Goal: Download file/media

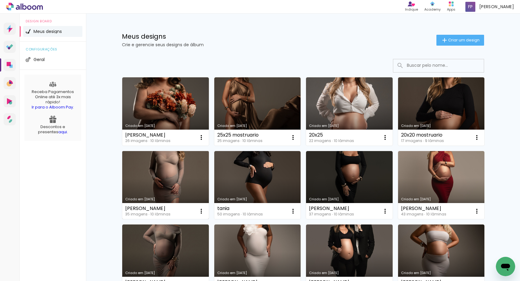
click at [179, 171] on link "Criado em [DATE]" at bounding box center [165, 185] width 87 height 68
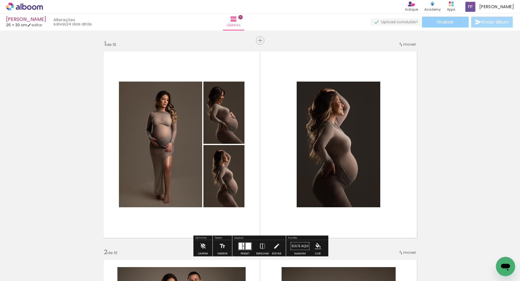
click at [438, 25] on paper-button "Finalizar" at bounding box center [445, 22] width 47 height 11
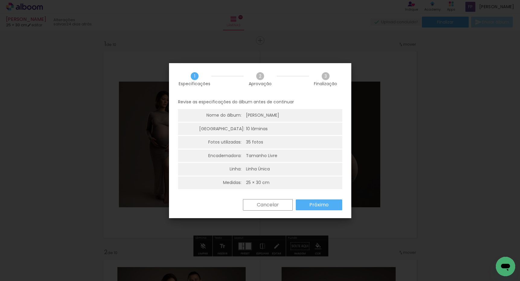
click at [0, 0] on slot "Próximo" at bounding box center [0, 0] width 0 height 0
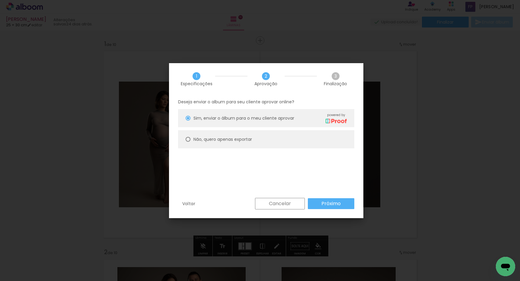
drag, startPoint x: 179, startPoint y: 132, endPoint x: 185, endPoint y: 136, distance: 7.4
click at [182, 134] on paper-radio-button "Não, quero apenas exportar" at bounding box center [266, 139] width 176 height 18
type paper-radio-button "on"
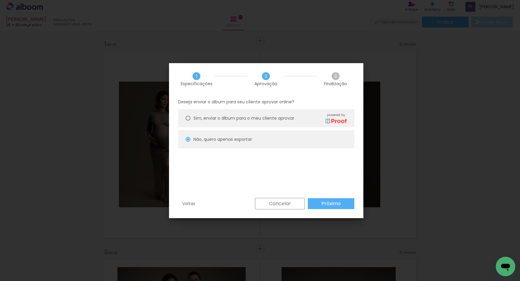
click at [187, 139] on div at bounding box center [188, 139] width 2 height 2
click at [329, 208] on paper-button "Próximo" at bounding box center [331, 203] width 46 height 11
type input "Alta, 300 DPI"
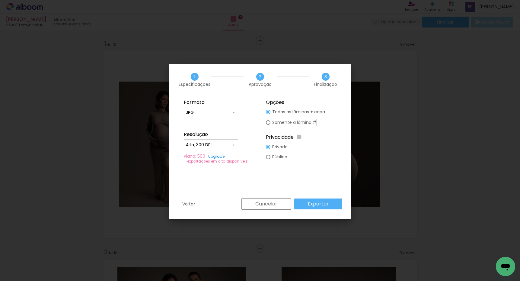
click at [0, 0] on slot "Exportar" at bounding box center [0, 0] width 0 height 0
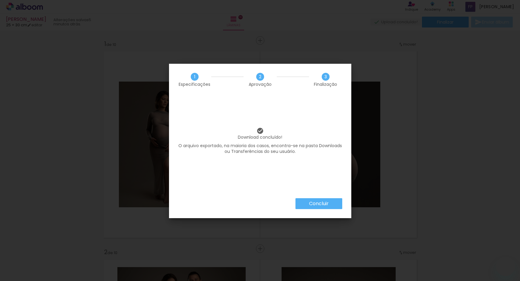
click at [0, 0] on slot "Concluir" at bounding box center [0, 0] width 0 height 0
